Goal: Task Accomplishment & Management: Manage account settings

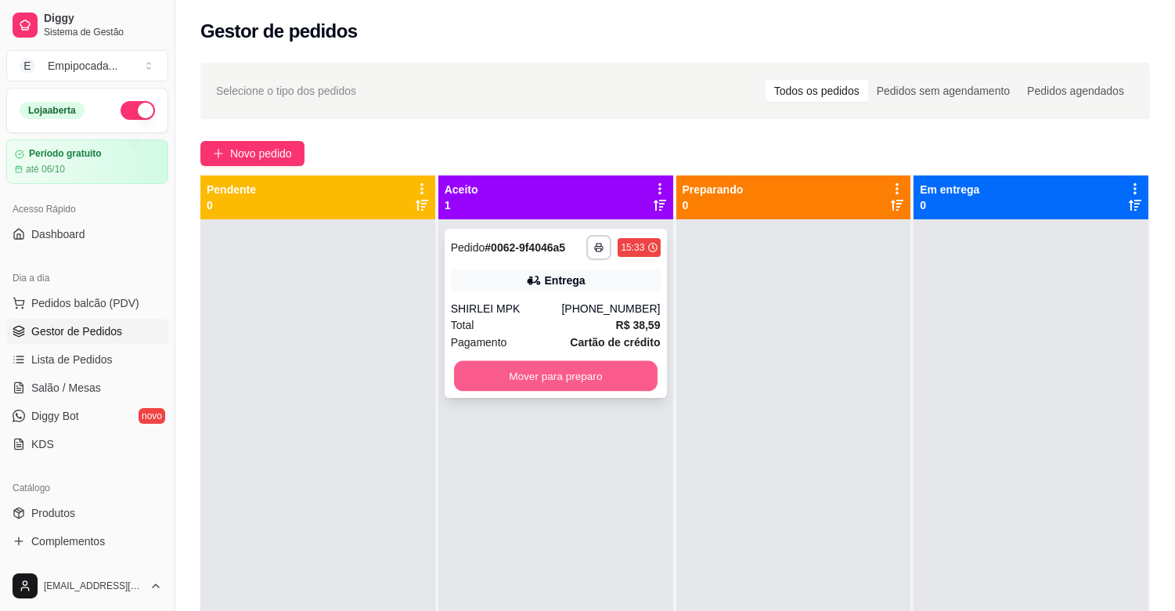
click at [503, 370] on button "Mover para preparo" at bounding box center [556, 376] width 204 height 31
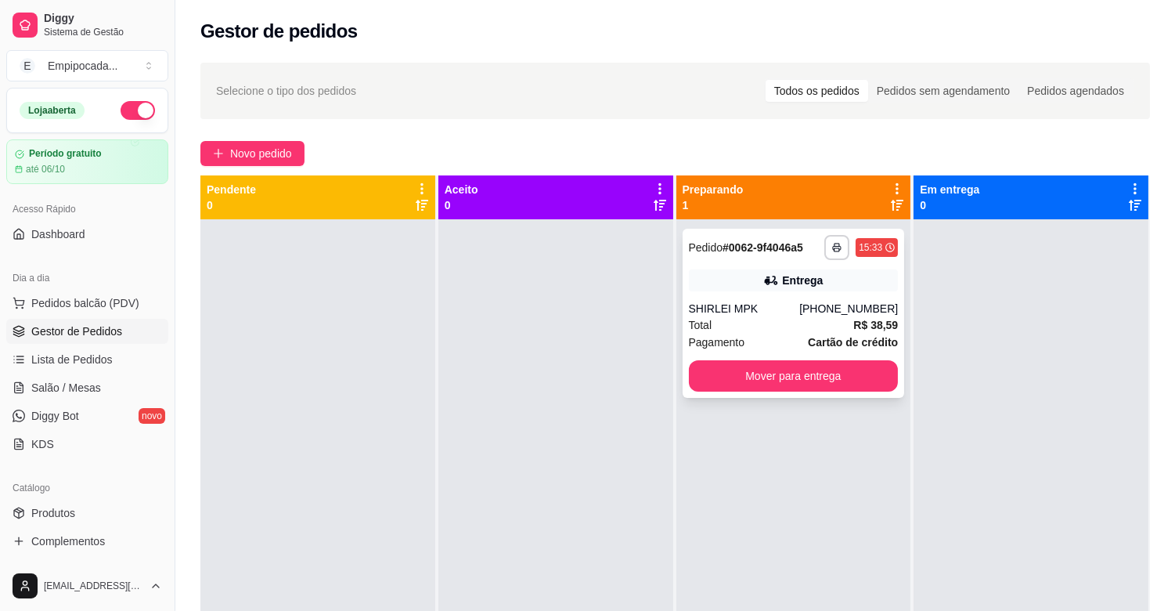
click at [737, 324] on div "Total R$ 38,59" at bounding box center [794, 324] width 210 height 17
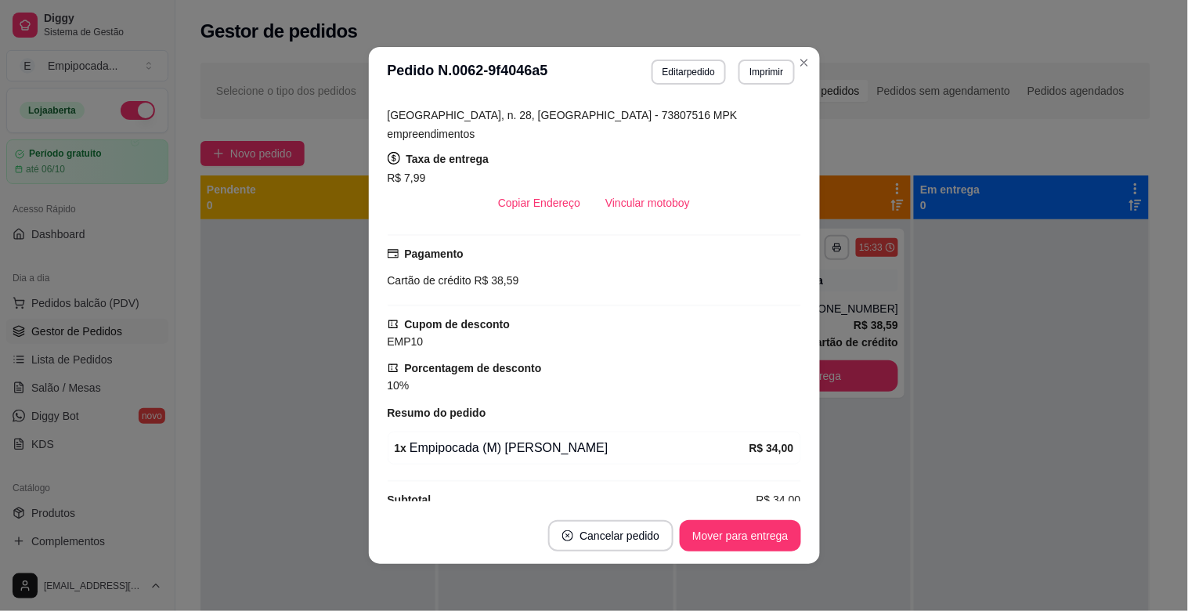
scroll to position [317, 0]
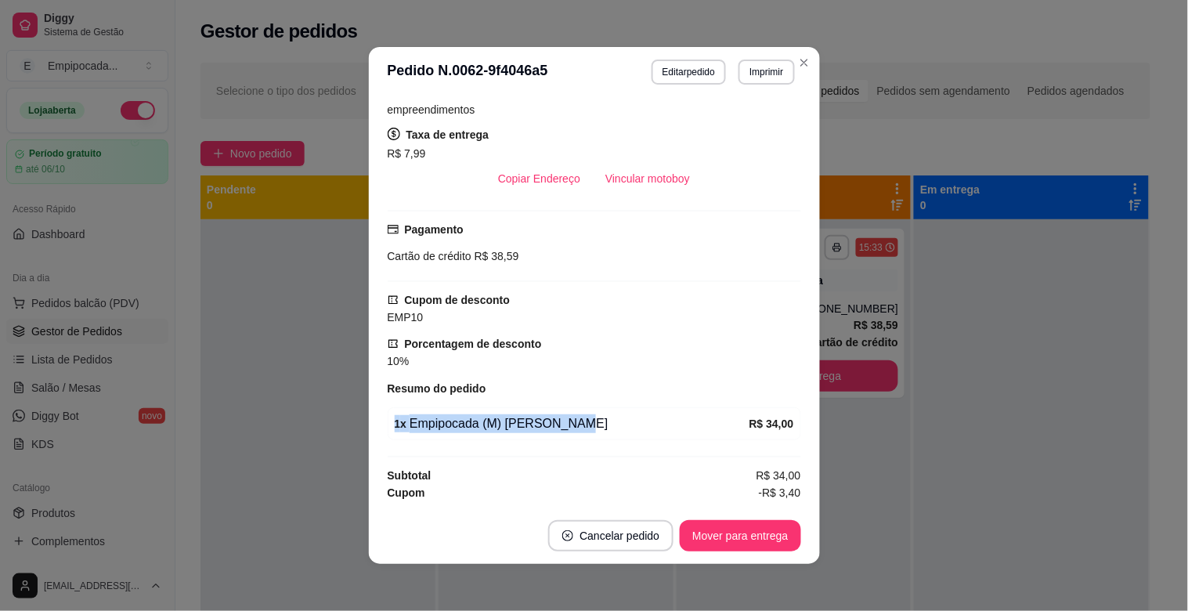
drag, startPoint x: 388, startPoint y: 403, endPoint x: 562, endPoint y: 405, distance: 173.8
click at [562, 414] on div "1 x Empipocada (M) [PERSON_NAME]" at bounding box center [572, 423] width 355 height 19
copy div "1 x Empipocada (M) [PERSON_NAME]"
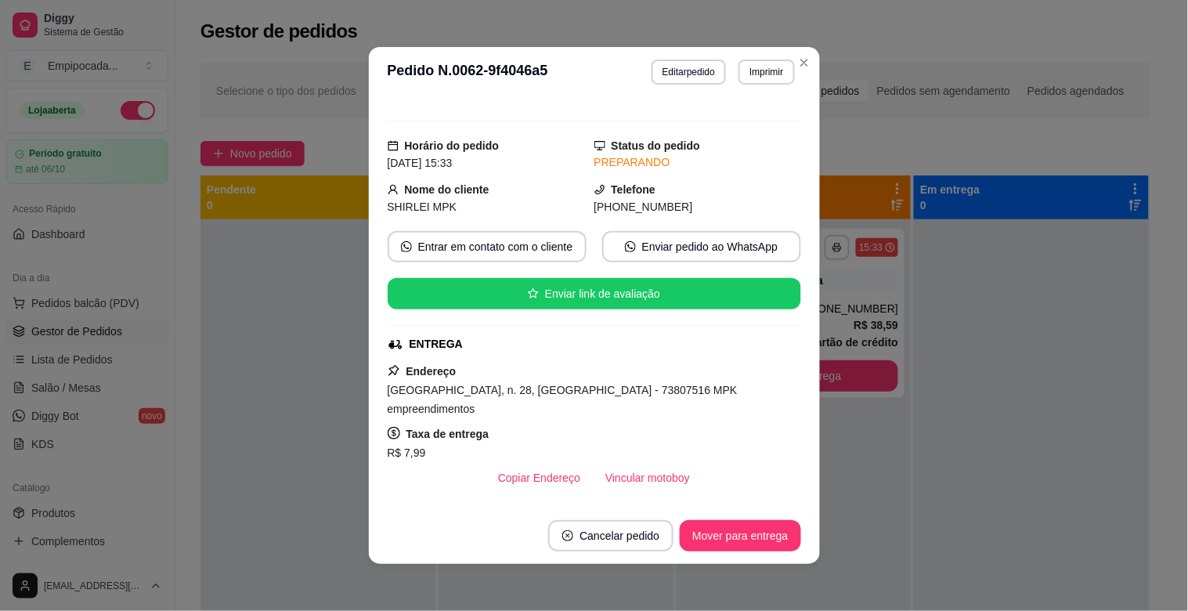
scroll to position [0, 0]
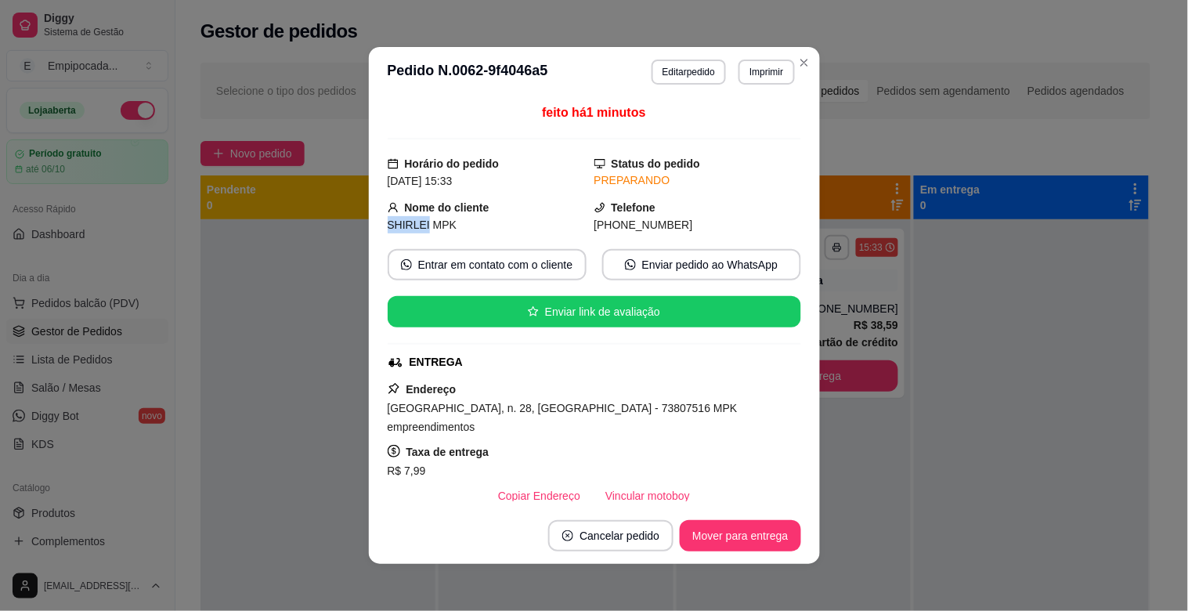
drag, startPoint x: 417, startPoint y: 227, endPoint x: 380, endPoint y: 229, distance: 37.7
click at [388, 229] on span "SHIRLEI MPK" at bounding box center [423, 224] width 70 height 13
copy span "SHIRLEI"
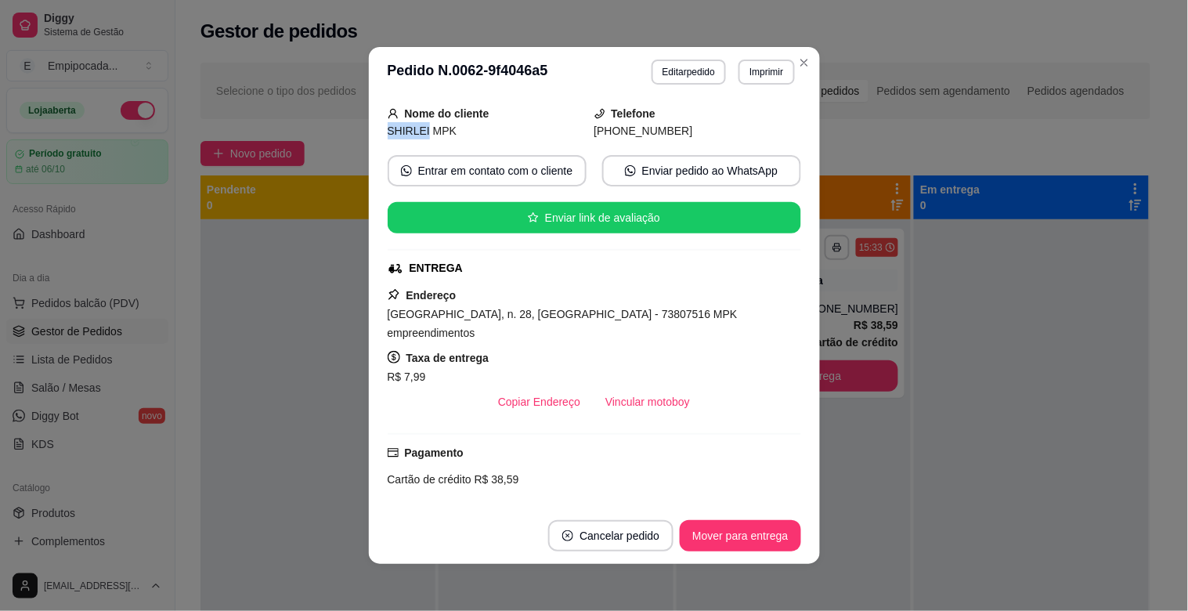
scroll to position [117, 0]
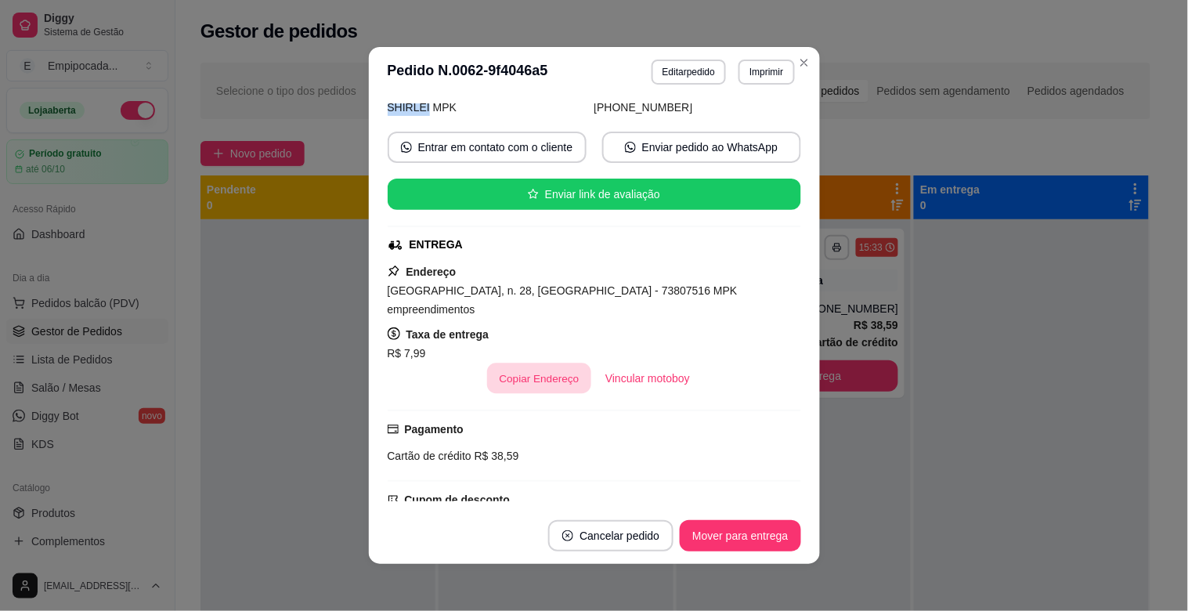
click at [522, 363] on button "Copiar Endereço" at bounding box center [539, 378] width 104 height 31
click at [673, 325] on div "Taxa de entrega R$ 7,99" at bounding box center [594, 344] width 413 height 38
drag, startPoint x: 644, startPoint y: 291, endPoint x: 756, endPoint y: 294, distance: 112.8
click at [737, 294] on span "[GEOGRAPHIC_DATA], n. 28, [GEOGRAPHIC_DATA] - 73807516 MPK empreendimentos" at bounding box center [563, 299] width 350 height 31
copy span "MPK empreendimentos"
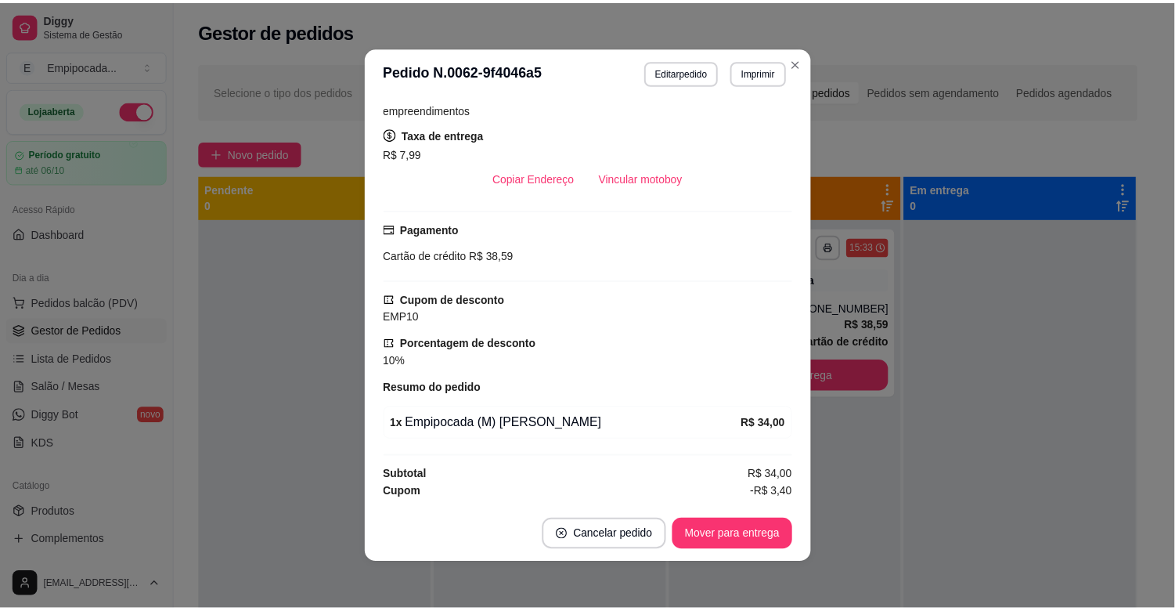
scroll to position [318, 0]
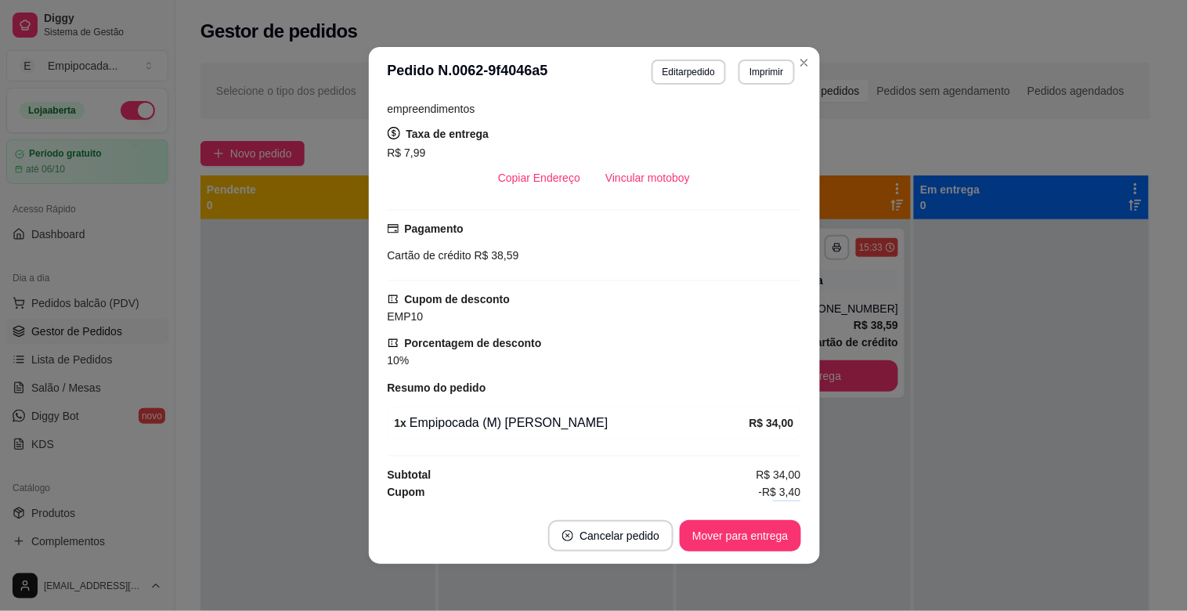
drag, startPoint x: 755, startPoint y: 491, endPoint x: 783, endPoint y: 492, distance: 28.2
click at [783, 492] on div "feito há 1 minutos Horário do pedido [DATE] 15:33 Status do pedido PREPARANDO N…" at bounding box center [594, 302] width 413 height 398
copy span "38,59"
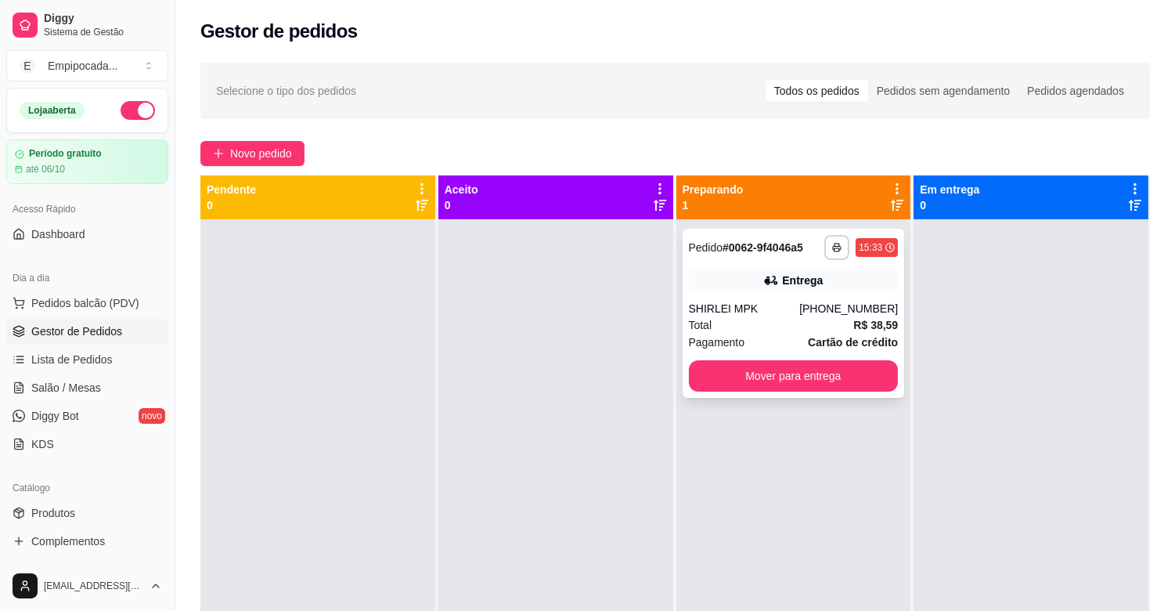
click at [726, 315] on div "SHIRLEI MPK" at bounding box center [744, 309] width 111 height 16
click at [769, 365] on button "Mover para entrega" at bounding box center [794, 376] width 204 height 31
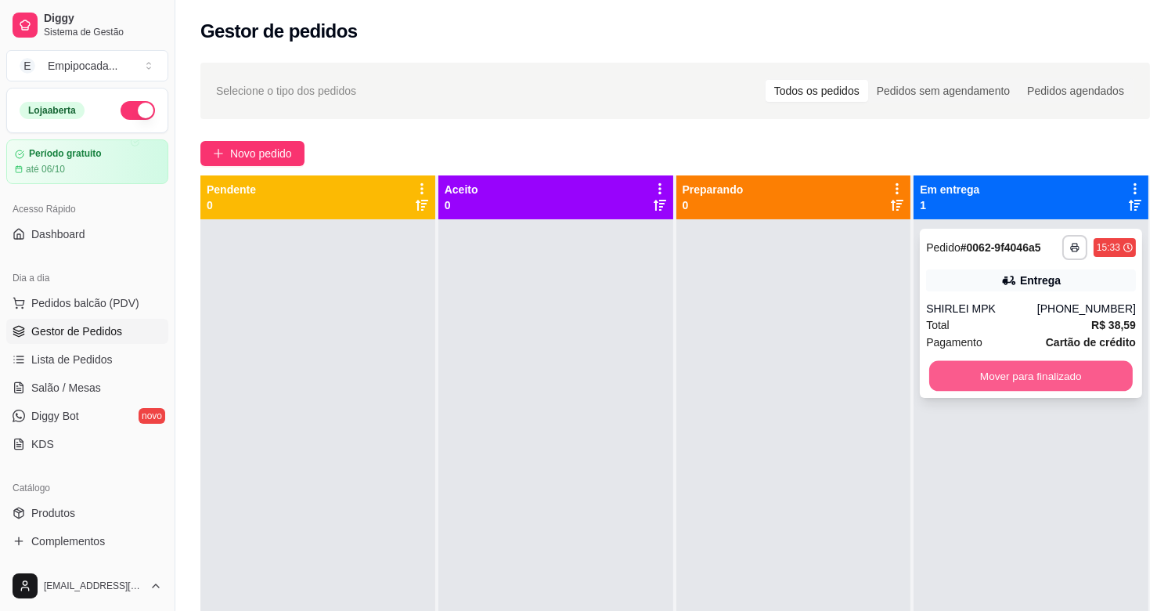
click at [1053, 376] on button "Mover para finalizado" at bounding box center [1031, 376] width 204 height 31
